Goal: Task Accomplishment & Management: Complete application form

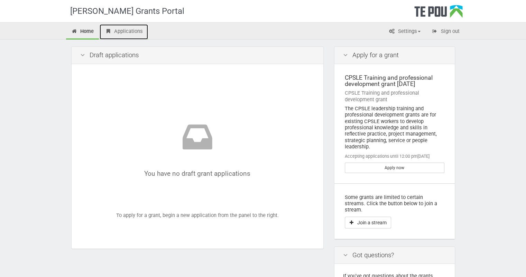
click at [114, 30] on link "Applications" at bounding box center [124, 31] width 48 height 15
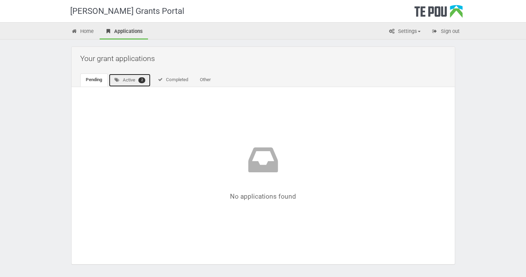
click at [128, 81] on link "Active 2" at bounding box center [130, 79] width 43 height 13
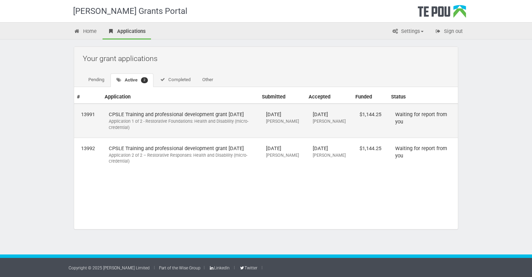
click at [155, 112] on td "CPSLE Training and professional development grant [DATE] Application 1 of 2 - R…" at bounding box center [180, 120] width 157 height 34
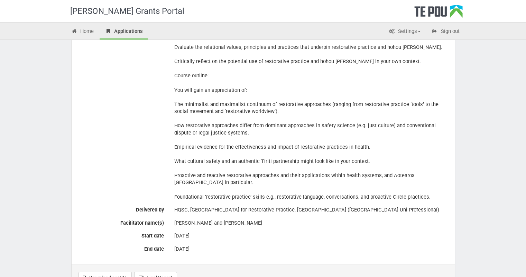
scroll to position [364, 0]
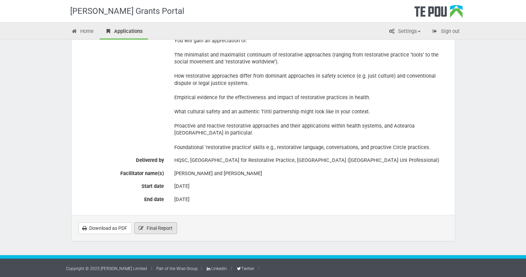
click at [144, 226] on link "Final Report" at bounding box center [155, 228] width 43 height 12
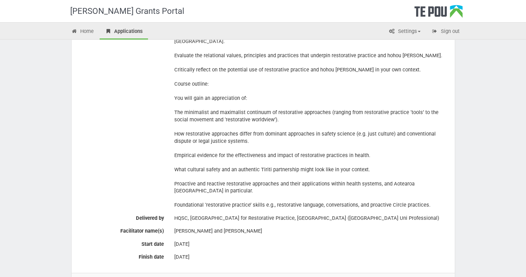
scroll to position [383, 0]
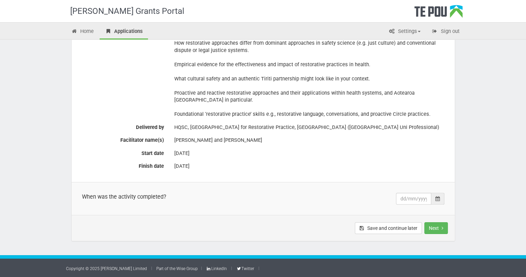
click at [436, 198] on icon at bounding box center [438, 198] width 4 height 5
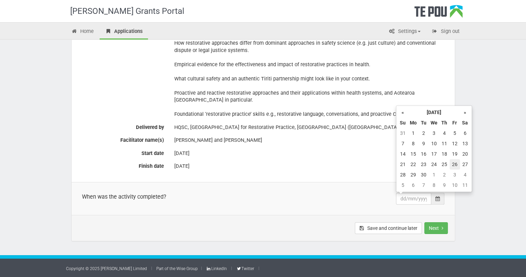
click at [454, 162] on td "26" at bounding box center [455, 164] width 10 height 10
type input "26/09/2025"
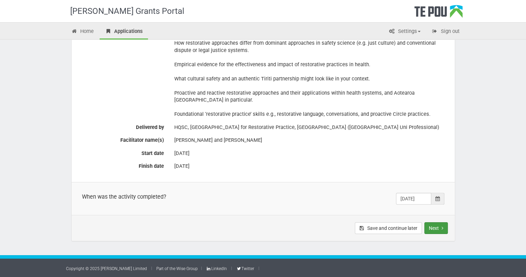
click at [440, 227] on button "Next" at bounding box center [437, 228] width 24 height 12
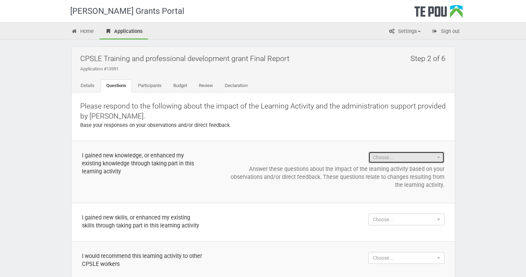
click at [382, 154] on span "Choose..." at bounding box center [404, 157] width 63 height 7
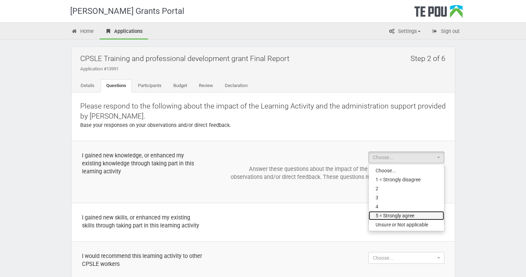
click at [381, 214] on span "5 = Strongly agree" at bounding box center [395, 215] width 39 height 7
select select "5 = Strongly agree"
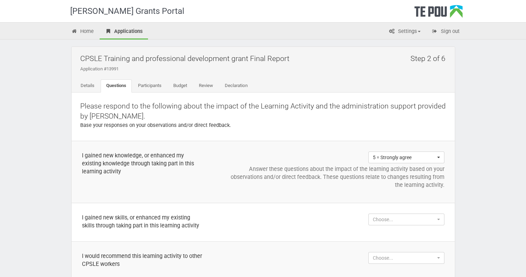
click at [296, 170] on p "Answer these questions about the impact of the learning activity based on your …" at bounding box center [335, 177] width 220 height 24
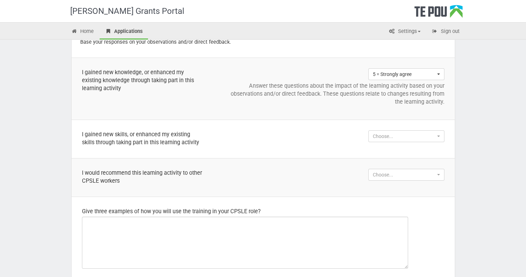
scroll to position [84, 0]
click at [398, 141] on td "Choose... Choose... 1 = Strongly disagree 2 3 4 5 = Strongly agree Unsure or No…" at bounding box center [334, 138] width 241 height 38
click at [393, 128] on td "Choose... Choose... 1 = Strongly disagree 2 3 4 5 = Strongly agree Unsure or No…" at bounding box center [334, 138] width 241 height 38
click at [390, 132] on span "Choose..." at bounding box center [404, 135] width 63 height 7
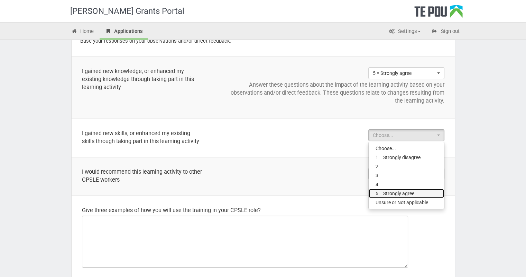
click at [383, 190] on span "5 = Strongly agree" at bounding box center [395, 193] width 39 height 7
select select "5 = Strongly agree"
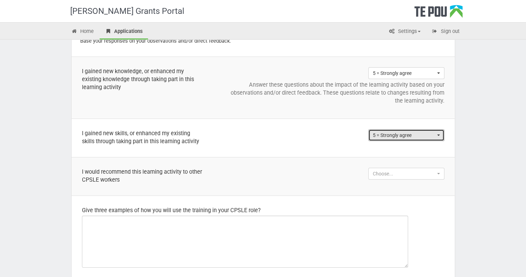
scroll to position [85, 0]
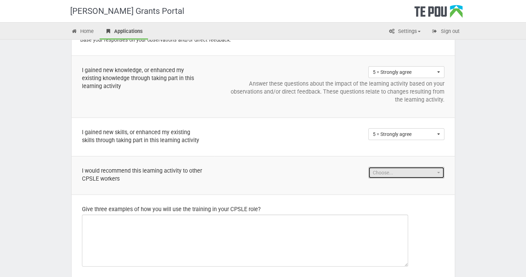
click at [390, 176] on span "Choose..." at bounding box center [404, 172] width 63 height 7
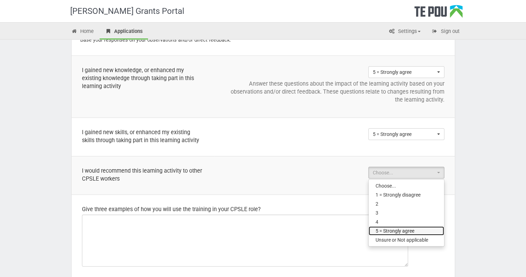
click at [385, 234] on span "5 = Strongly agree" at bounding box center [395, 230] width 39 height 7
select select "5 = Strongly agree"
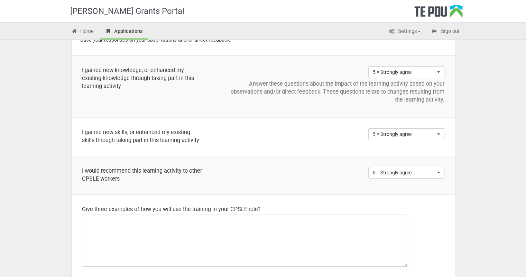
click at [340, 156] on td "5 = Strongly agree Choose... 1 = Strongly disagree 2 3 4 5 = Strongly agree Uns…" at bounding box center [334, 137] width 241 height 38
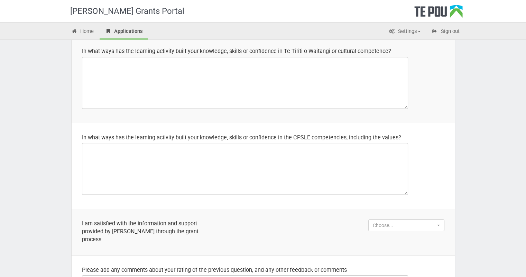
scroll to position [329, 0]
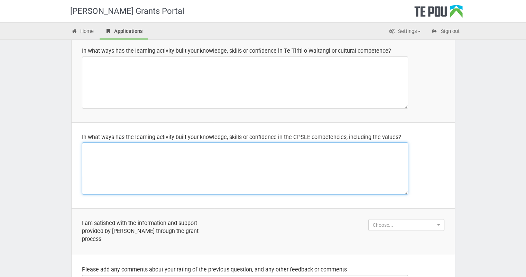
click at [339, 160] on textarea at bounding box center [245, 168] width 326 height 52
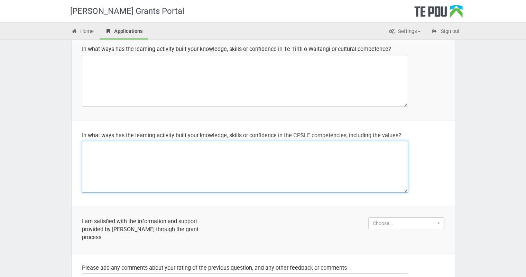
scroll to position [332, 0]
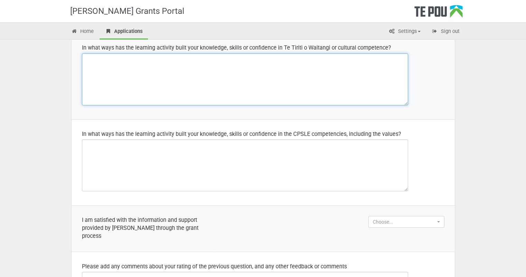
click at [288, 73] on textarea at bounding box center [245, 79] width 326 height 52
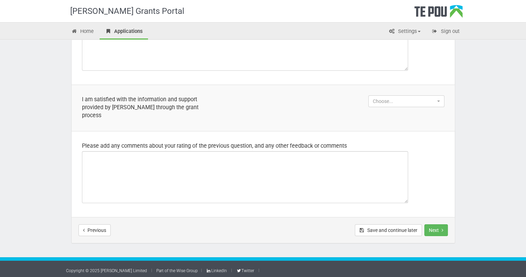
scroll to position [454, 0]
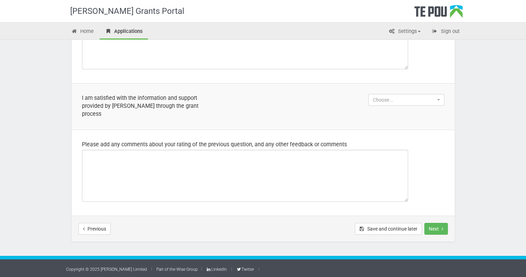
click at [230, 121] on td "Choose... Choose... 1 = Strongly disagree 2 3 4 5 = Strongly agree Unsure or No…" at bounding box center [334, 106] width 241 height 46
click at [427, 102] on button "Choose..." at bounding box center [407, 100] width 76 height 12
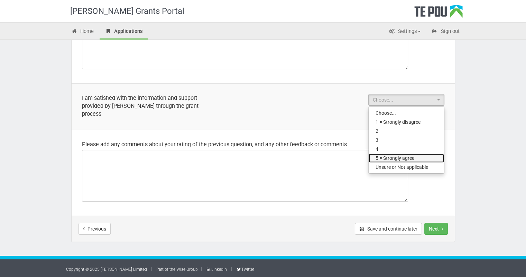
click at [395, 160] on link "5 = Strongly agree" at bounding box center [406, 157] width 75 height 9
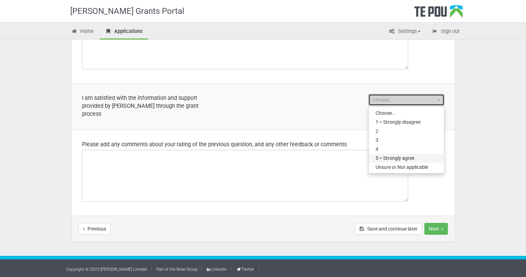
select select "5 = Strongly agree"
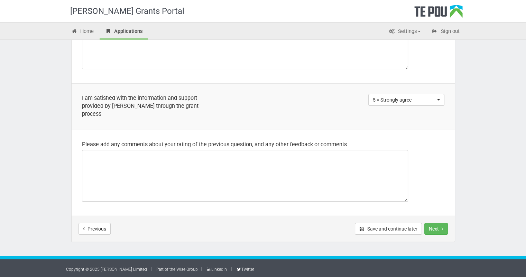
click at [410, 132] on td "Please add any comments about your rating of the previous question, and any oth…" at bounding box center [263, 172] width 383 height 86
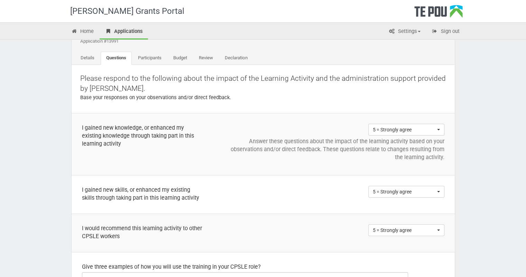
scroll to position [0, 0]
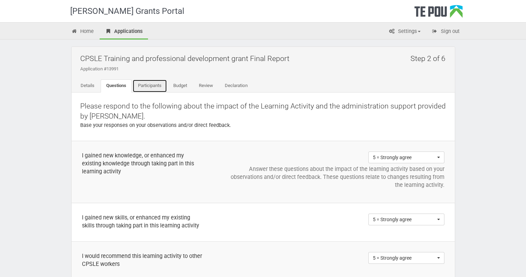
click at [152, 85] on link "Participants" at bounding box center [150, 85] width 35 height 13
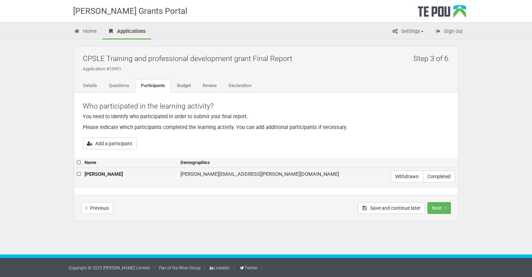
click at [78, 173] on label at bounding box center [79, 173] width 5 height 7
click at [77, 170] on input "checkbox" at bounding box center [76, 170] width 0 height 0
checkbox input "true"
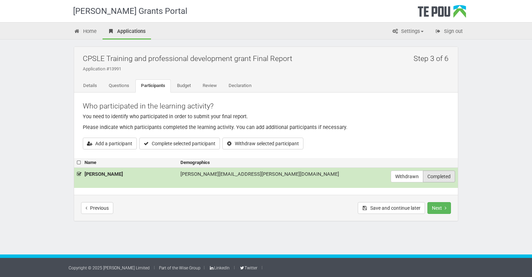
click at [439, 175] on label "Completed" at bounding box center [439, 176] width 32 height 12
radio input "true"
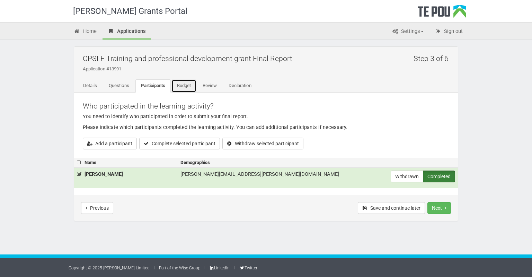
click at [181, 85] on link "Budget" at bounding box center [183, 85] width 25 height 13
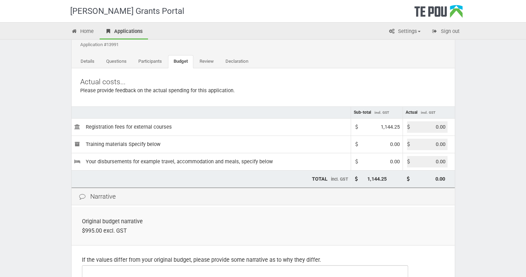
scroll to position [24, 0]
click at [435, 128] on input "0.00" at bounding box center [427, 127] width 40 height 11
drag, startPoint x: 446, startPoint y: 126, endPoint x: 436, endPoint y: 126, distance: 10.0
click at [436, 126] on input "0.00" at bounding box center [427, 127] width 40 height 11
type input "1144.25"
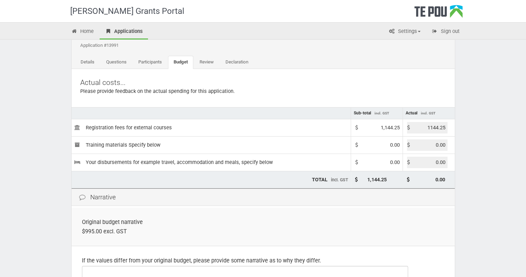
type input "1,144.25"
click at [407, 191] on div "Narrative" at bounding box center [263, 197] width 383 height 18
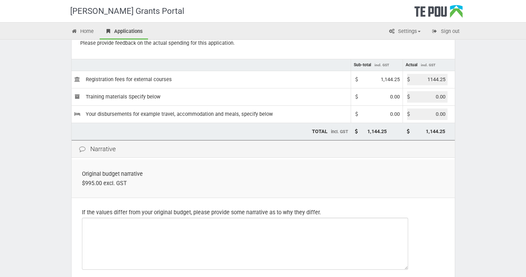
scroll to position [85, 0]
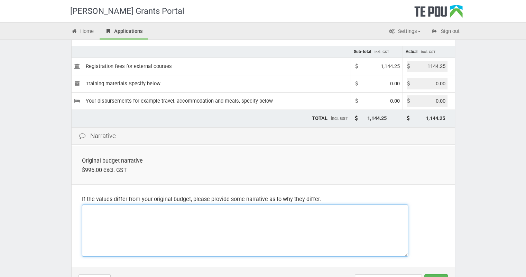
click at [315, 233] on textarea at bounding box center [245, 230] width 326 height 52
click at [310, 222] on textarea at bounding box center [245, 230] width 326 height 52
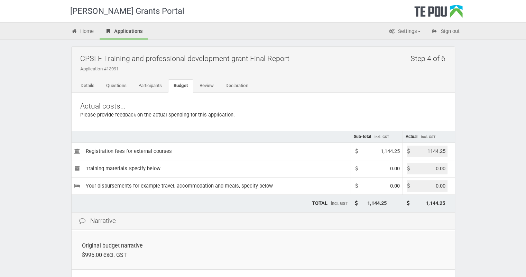
scroll to position [0, 0]
click at [153, 81] on link "Participants" at bounding box center [150, 85] width 35 height 13
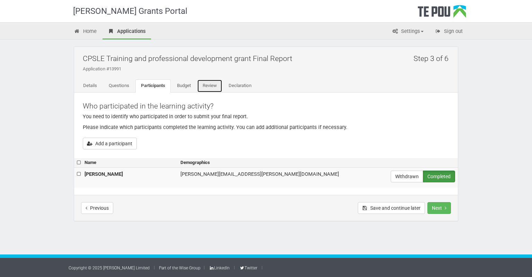
click at [216, 84] on link "Review" at bounding box center [209, 85] width 25 height 13
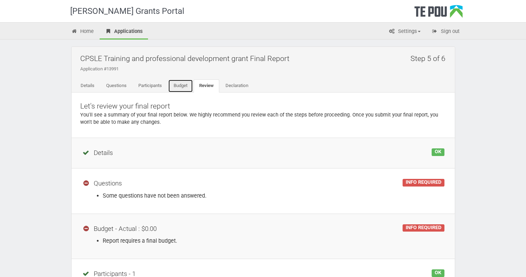
click at [176, 85] on link "Budget" at bounding box center [180, 85] width 25 height 13
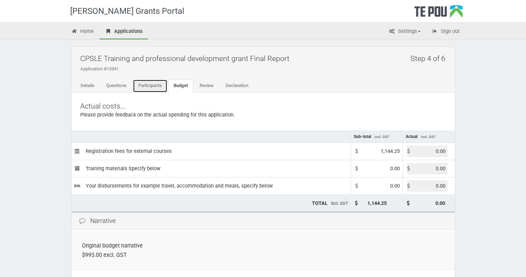
click at [148, 87] on link "Participants" at bounding box center [150, 85] width 35 height 13
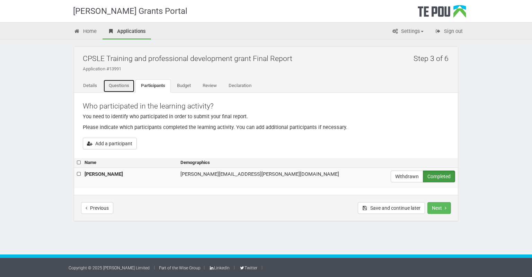
click at [122, 83] on link "Questions" at bounding box center [118, 85] width 31 height 13
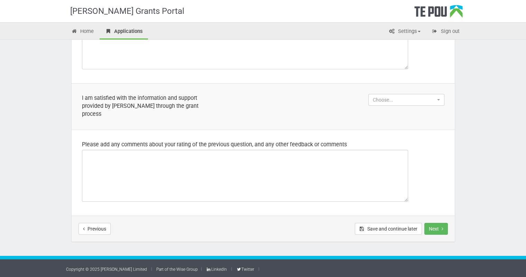
scroll to position [454, 0]
click at [425, 103] on span "Choose..." at bounding box center [404, 99] width 63 height 7
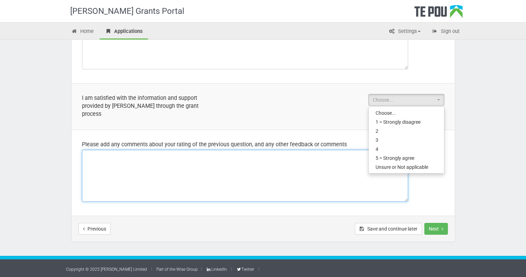
click at [245, 171] on textarea at bounding box center [245, 176] width 326 height 52
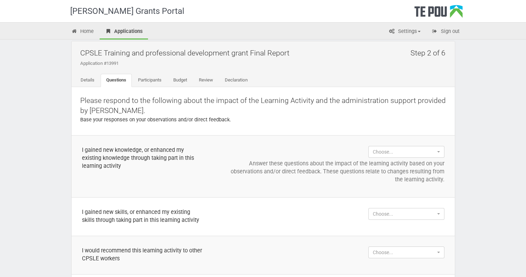
scroll to position [0, 0]
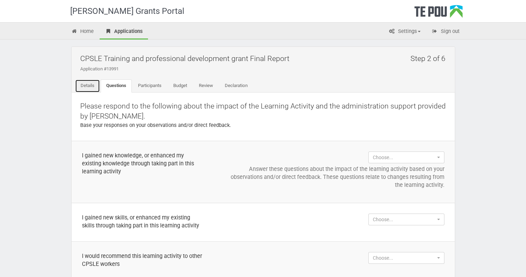
click at [90, 82] on link "Details" at bounding box center [87, 85] width 25 height 13
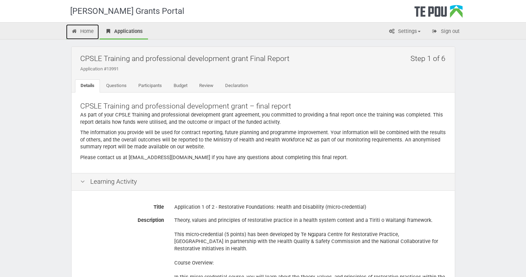
click at [83, 29] on link "Home" at bounding box center [82, 31] width 33 height 15
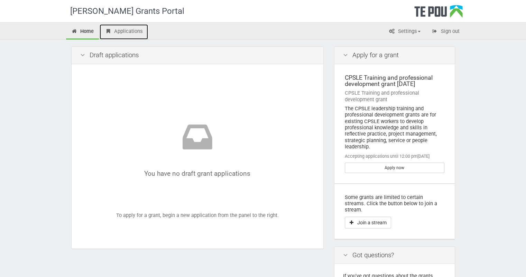
click at [125, 36] on link "Applications" at bounding box center [124, 31] width 48 height 15
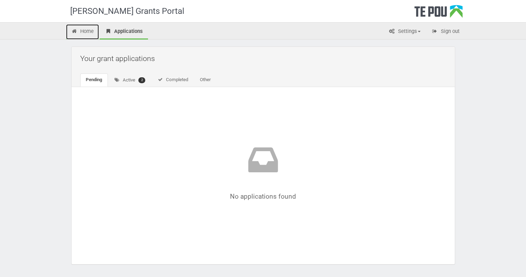
click at [80, 35] on link "Home" at bounding box center [82, 31] width 33 height 15
